Goal: Task Accomplishment & Management: Complete application form

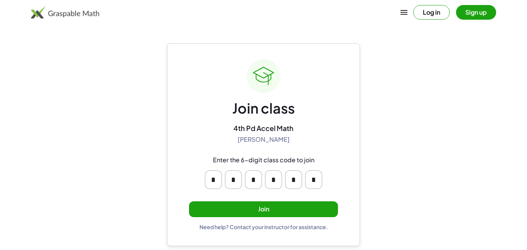
click at [256, 205] on button "Join" at bounding box center [263, 209] width 149 height 16
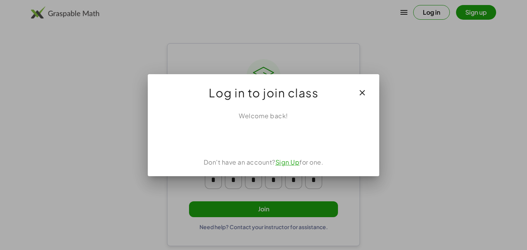
click at [248, 147] on div "Welcome back! Don't have an account? Sign Up for one." at bounding box center [264, 140] width 232 height 71
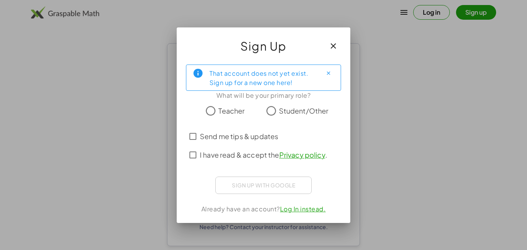
click at [277, 100] on div "That account does not yet exist. Sign up for a new one here! What will be your …" at bounding box center [264, 140] width 174 height 164
click at [244, 159] on span "I have read & accept the Privacy policy ." at bounding box center [263, 154] width 127 height 10
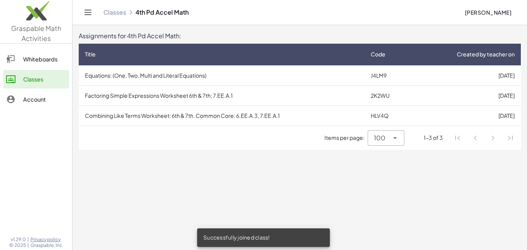
click at [265, 77] on td "Equations: (One, Two, Multi and Literal Equations)" at bounding box center [222, 75] width 286 height 20
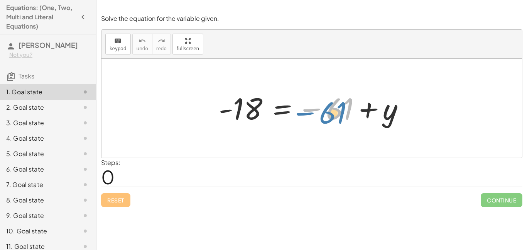
drag, startPoint x: 340, startPoint y: 108, endPoint x: 333, endPoint y: 111, distance: 6.9
click at [333, 111] on div at bounding box center [315, 108] width 200 height 38
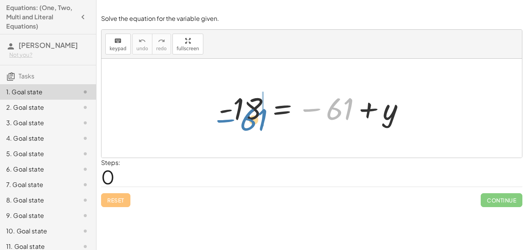
drag, startPoint x: 330, startPoint y: 105, endPoint x: 244, endPoint y: 116, distance: 87.2
click at [244, 116] on div at bounding box center [315, 108] width 200 height 38
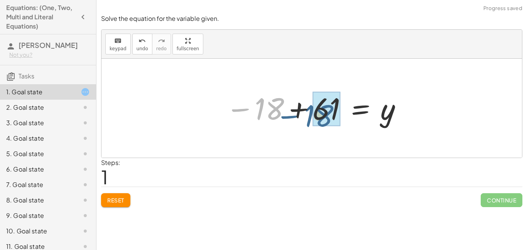
drag, startPoint x: 266, startPoint y: 100, endPoint x: 315, endPoint y: 107, distance: 50.3
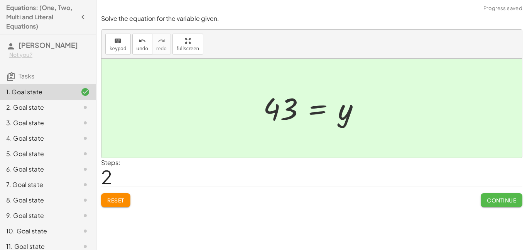
click at [510, 199] on span "Continue" at bounding box center [501, 199] width 29 height 7
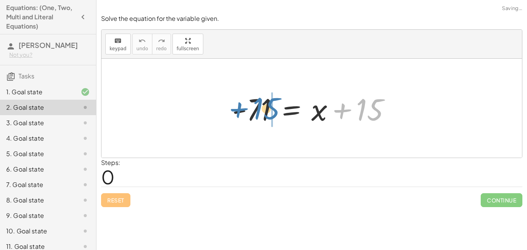
drag, startPoint x: 365, startPoint y: 106, endPoint x: 261, endPoint y: 104, distance: 104.2
click at [261, 104] on div at bounding box center [314, 108] width 173 height 40
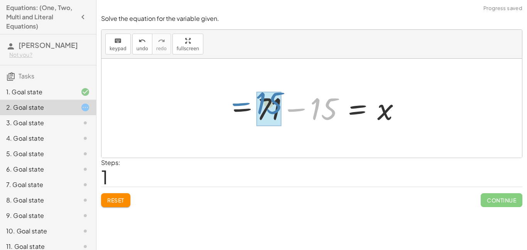
drag, startPoint x: 261, startPoint y: 107, endPoint x: 205, endPoint y: 101, distance: 56.3
click at [205, 101] on div "- 71 = + x + 15 − 15 − 71 = x 15 −" at bounding box center [312, 108] width 421 height 99
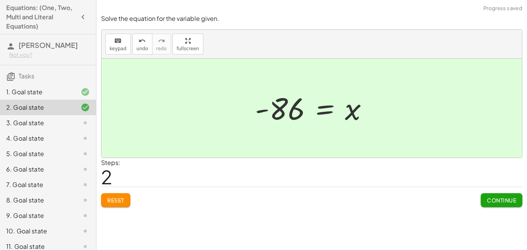
click at [508, 197] on span "Continue" at bounding box center [501, 199] width 29 height 7
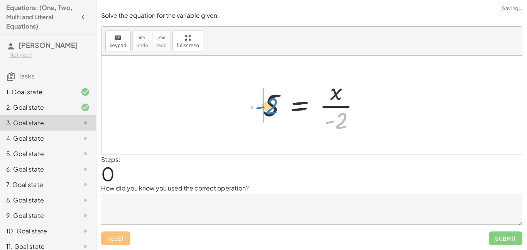
drag, startPoint x: 340, startPoint y: 118, endPoint x: 271, endPoint y: 104, distance: 70.9
click at [271, 104] on div at bounding box center [314, 104] width 111 height 59
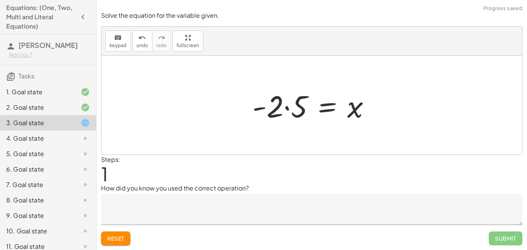
click at [249, 105] on div at bounding box center [315, 105] width 132 height 40
drag, startPoint x: 278, startPoint y: 108, endPoint x: 302, endPoint y: 108, distance: 24.7
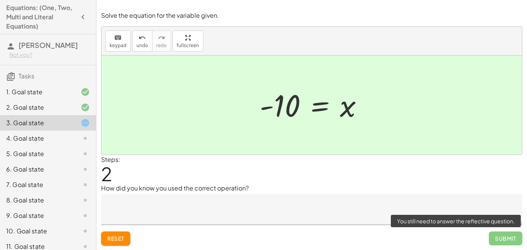
click at [507, 238] on span "Submit" at bounding box center [506, 238] width 34 height 14
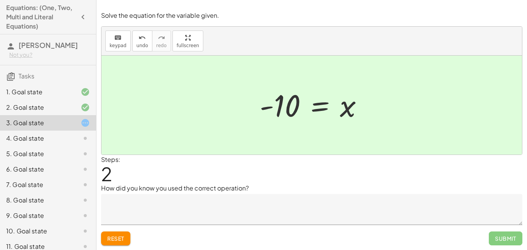
click at [431, 205] on textarea at bounding box center [311, 209] width 421 height 31
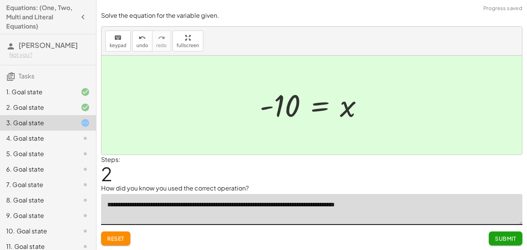
type textarea "**********"
click at [495, 237] on span "Submit" at bounding box center [505, 238] width 21 height 7
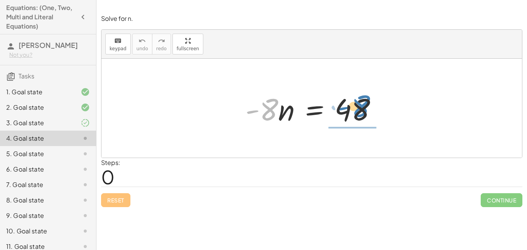
drag, startPoint x: 267, startPoint y: 105, endPoint x: 363, endPoint y: 113, distance: 95.6
click at [363, 113] on div at bounding box center [315, 108] width 146 height 40
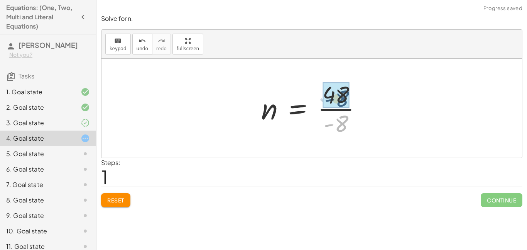
drag, startPoint x: 343, startPoint y: 124, endPoint x: 343, endPoint y: 98, distance: 25.5
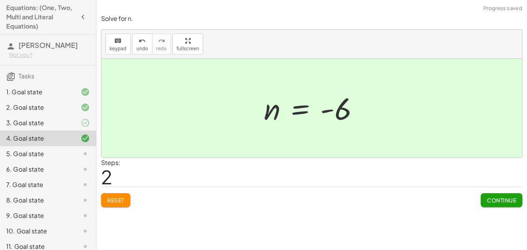
click at [489, 201] on span "Continue" at bounding box center [501, 199] width 29 height 7
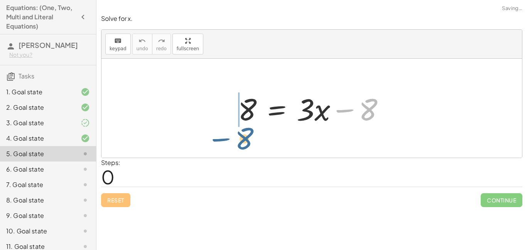
drag, startPoint x: 363, startPoint y: 116, endPoint x: 238, endPoint y: 136, distance: 126.7
click at [238, 136] on div "− 8 8 = + · 3 · x − 8" at bounding box center [312, 108] width 421 height 99
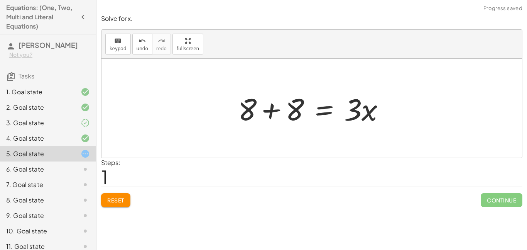
click at [200, 108] on div at bounding box center [312, 108] width 421 height 99
drag, startPoint x: 248, startPoint y: 117, endPoint x: 292, endPoint y: 118, distance: 44.4
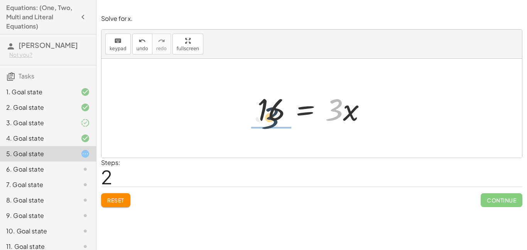
drag, startPoint x: 335, startPoint y: 105, endPoint x: 266, endPoint y: 112, distance: 69.8
click at [266, 112] on div at bounding box center [315, 108] width 123 height 40
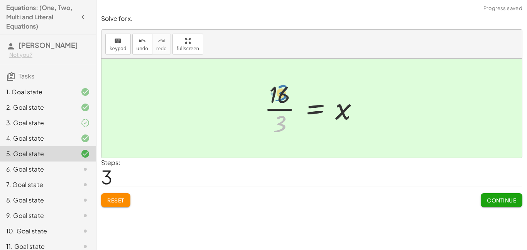
drag, startPoint x: 267, startPoint y: 129, endPoint x: 267, endPoint y: 98, distance: 31.3
click at [267, 98] on div at bounding box center [315, 107] width 108 height 59
click at [511, 193] on button "Continue" at bounding box center [502, 200] width 42 height 14
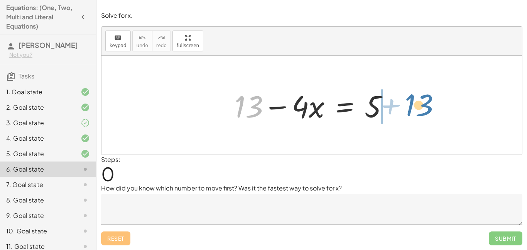
drag, startPoint x: 251, startPoint y: 115, endPoint x: 416, endPoint y: 111, distance: 165.2
click at [416, 111] on div "+ 13 + 13 − · 4 · x = 5" at bounding box center [312, 105] width 421 height 99
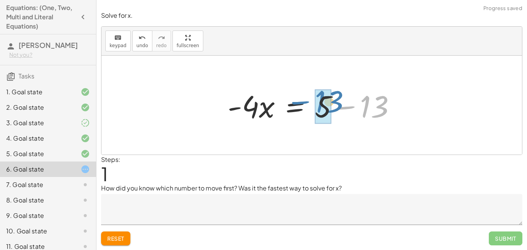
drag, startPoint x: 365, startPoint y: 105, endPoint x: 319, endPoint y: 100, distance: 46.6
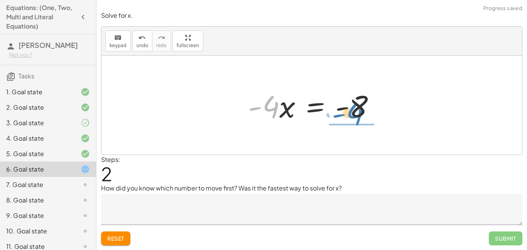
drag, startPoint x: 264, startPoint y: 106, endPoint x: 350, endPoint y: 113, distance: 87.2
click at [350, 113] on div at bounding box center [314, 105] width 141 height 40
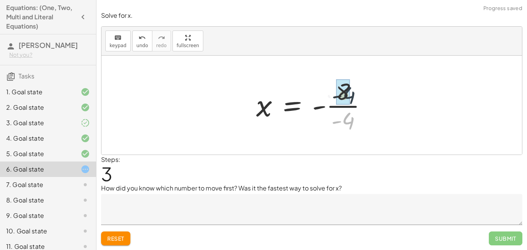
drag, startPoint x: 348, startPoint y: 119, endPoint x: 345, endPoint y: 87, distance: 32.5
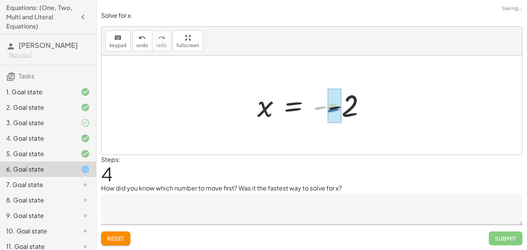
drag, startPoint x: 324, startPoint y: 107, endPoint x: 337, endPoint y: 108, distance: 13.3
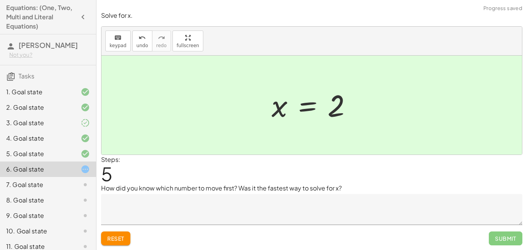
click at [393, 201] on textarea at bounding box center [311, 209] width 421 height 31
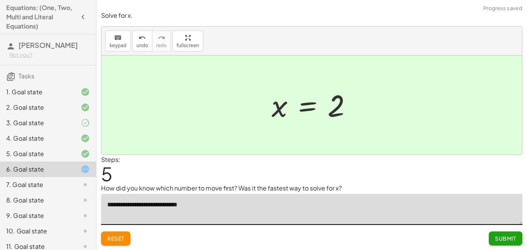
type textarea "**********"
